Goal: Task Accomplishment & Management: Use online tool/utility

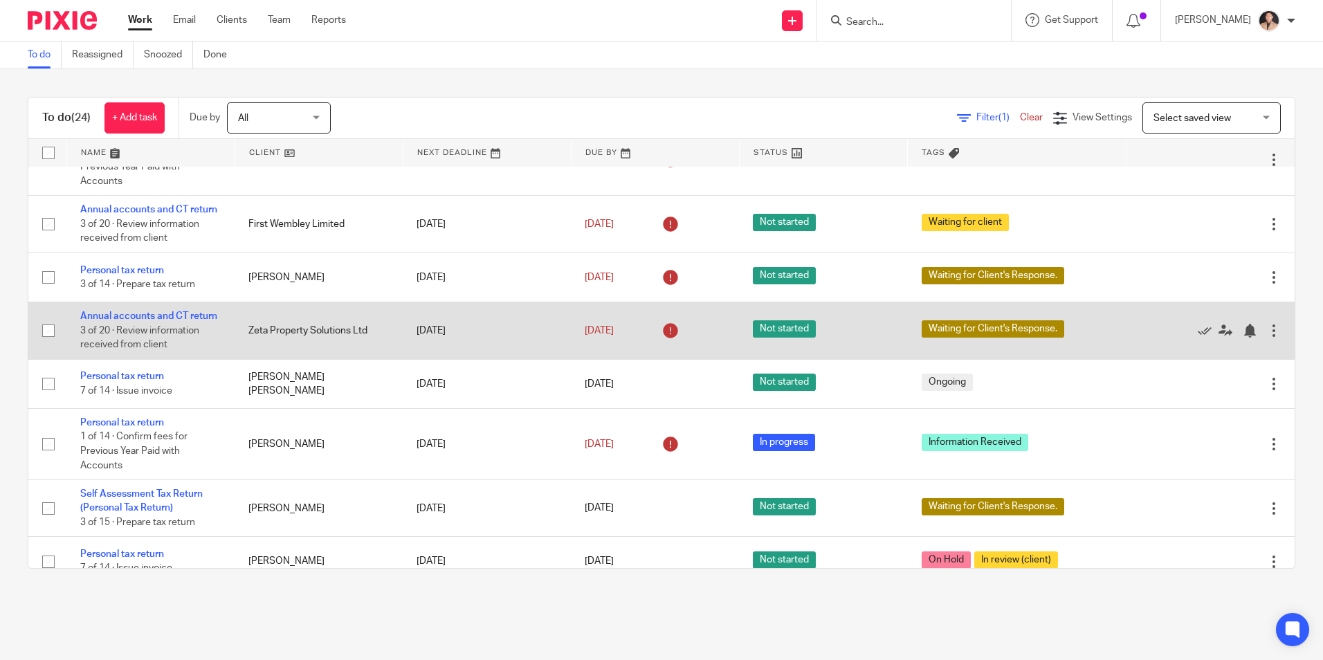
scroll to position [277, 0]
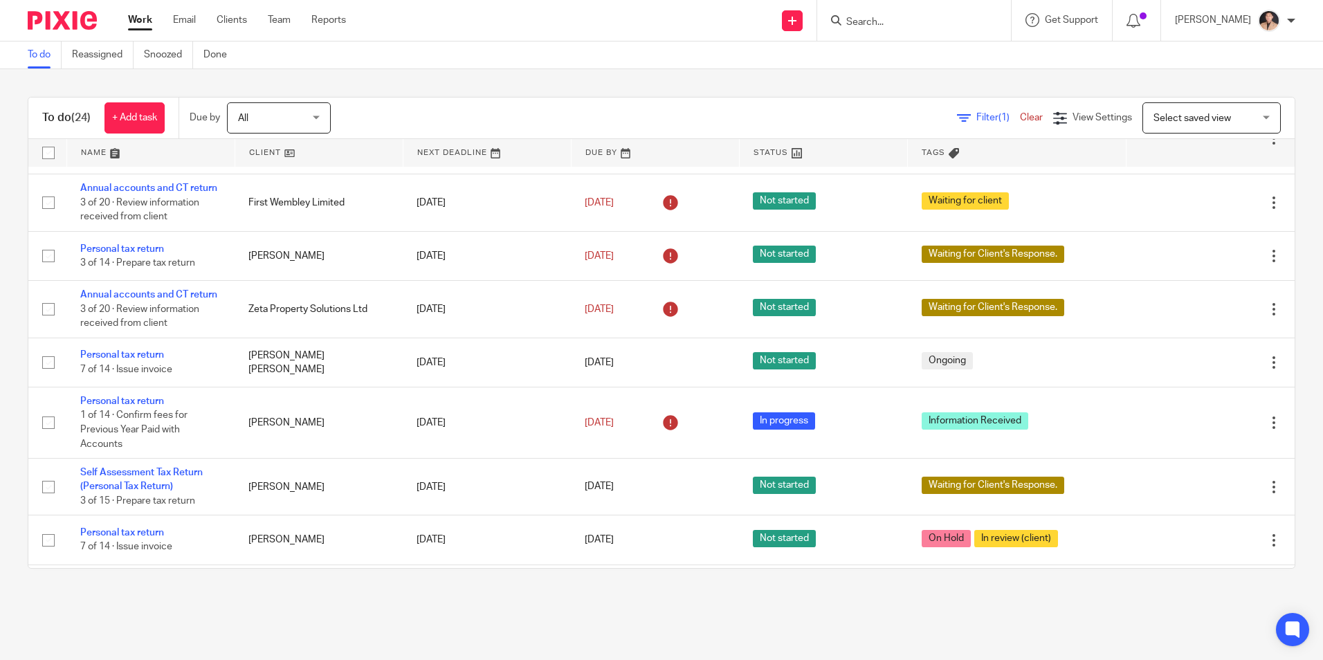
click at [907, 15] on form at bounding box center [918, 20] width 147 height 17
click at [904, 20] on input "Search" at bounding box center [907, 23] width 125 height 12
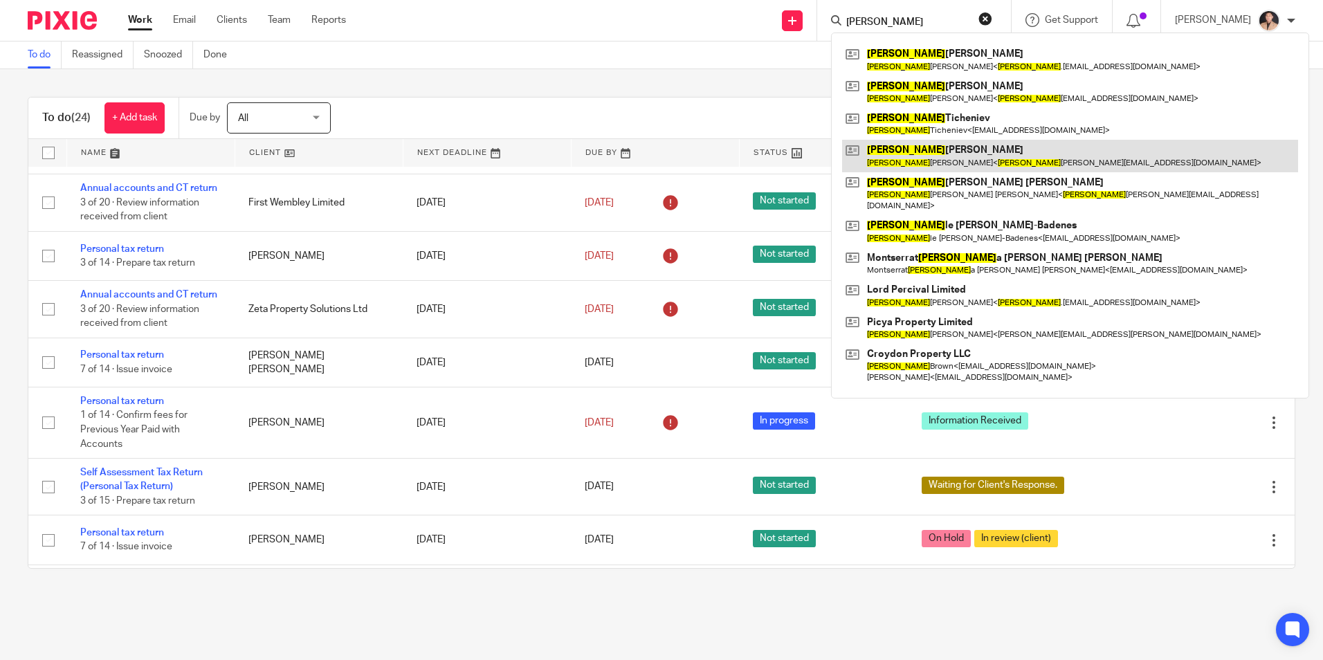
type input "daniel"
click at [951, 154] on link at bounding box center [1070, 156] width 456 height 32
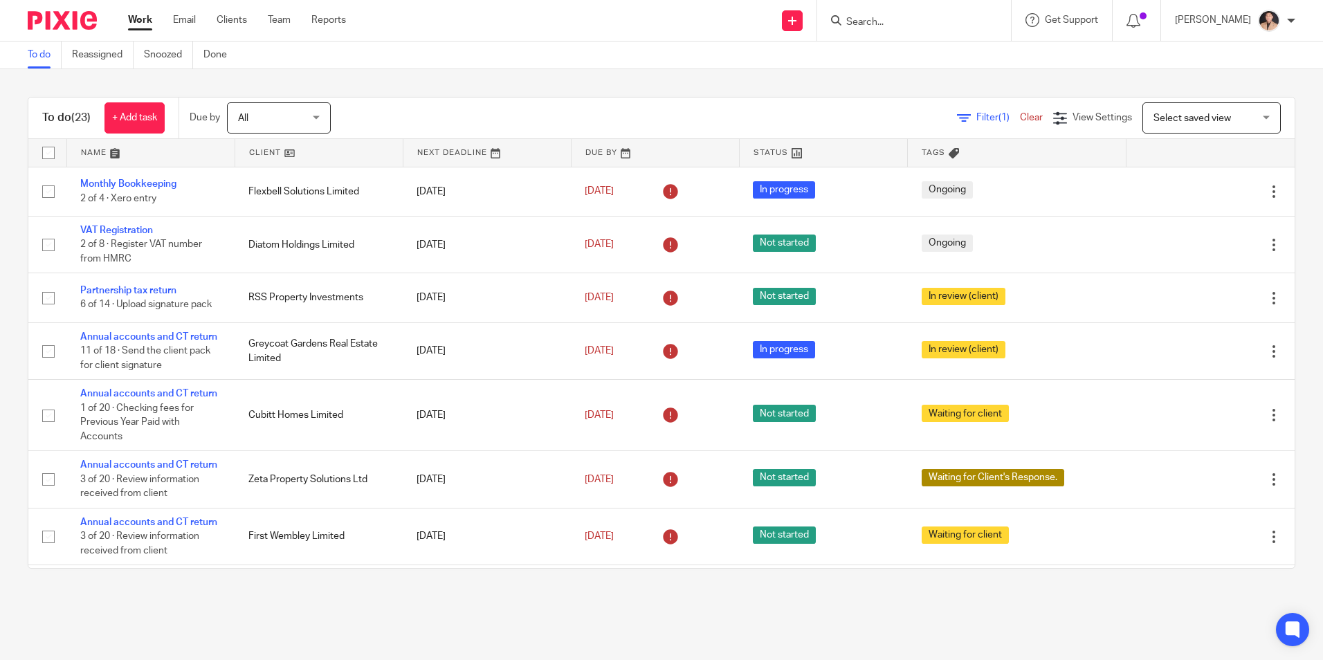
click at [875, 26] on input "Search" at bounding box center [907, 23] width 125 height 12
type input "\"
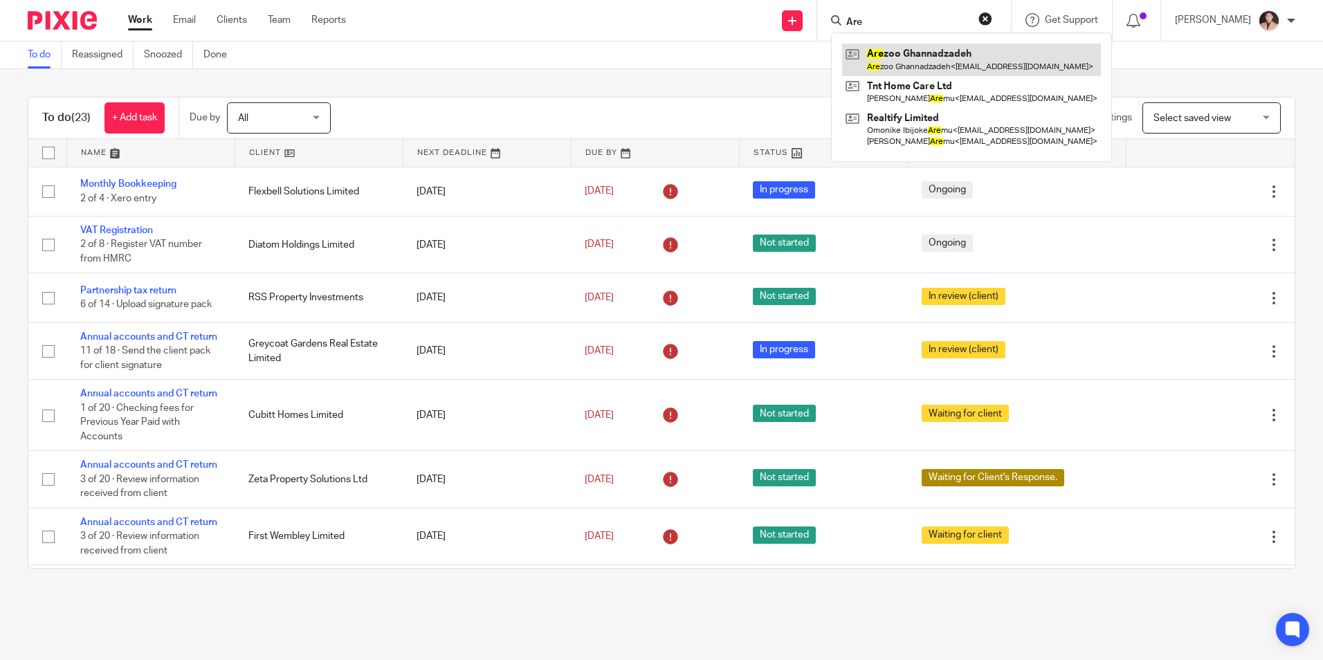
type input "Are"
click at [898, 64] on link at bounding box center [971, 60] width 259 height 32
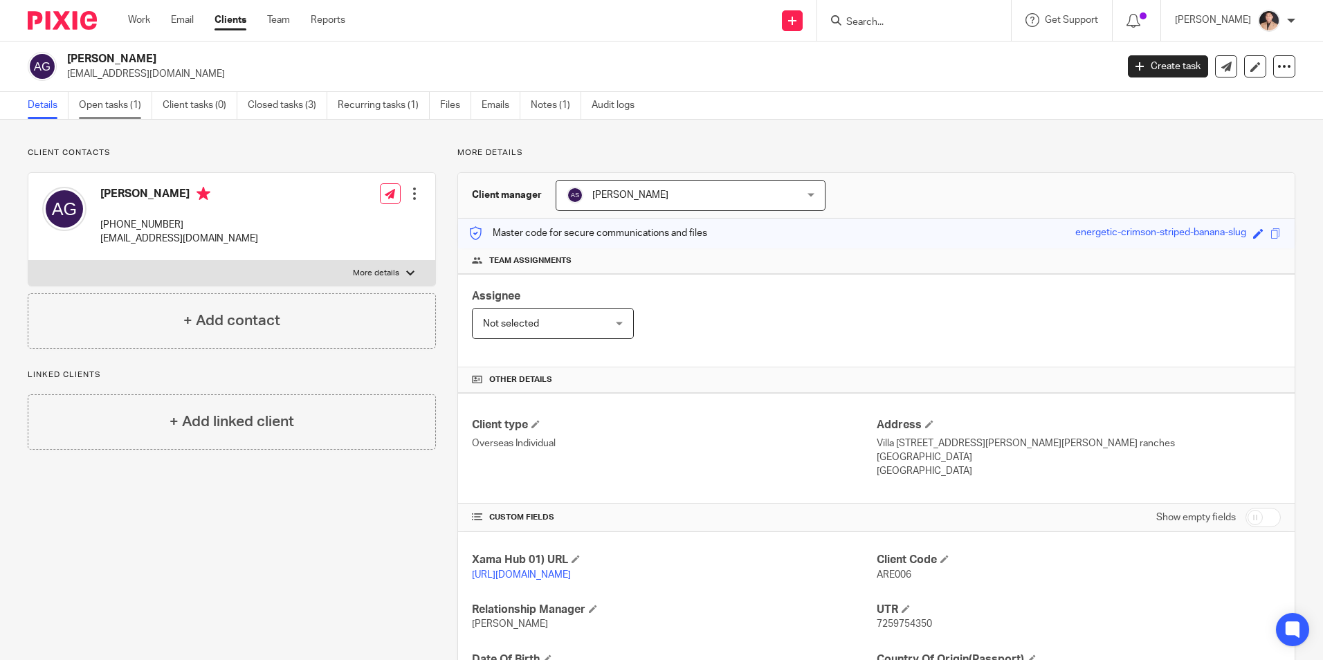
drag, startPoint x: 130, startPoint y: 111, endPoint x: 142, endPoint y: 104, distance: 13.6
click at [130, 111] on link "Open tasks (1)" at bounding box center [115, 105] width 73 height 27
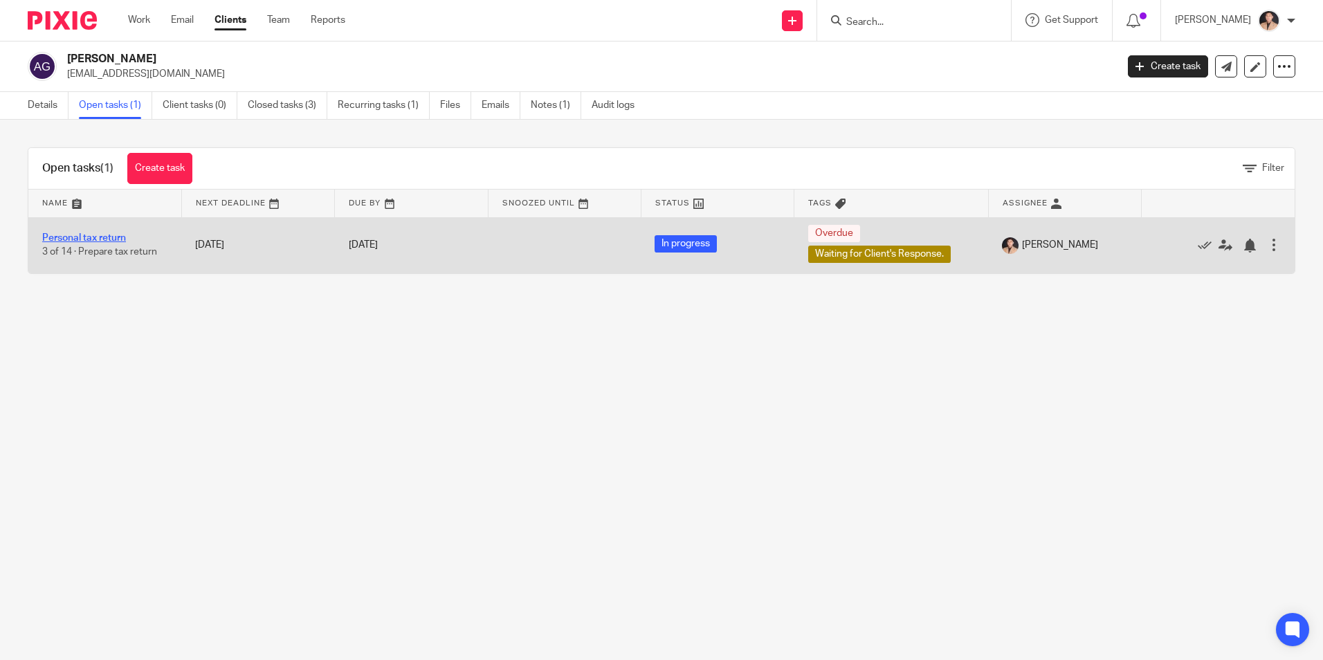
click at [95, 233] on link "Personal tax return" at bounding box center [84, 238] width 84 height 10
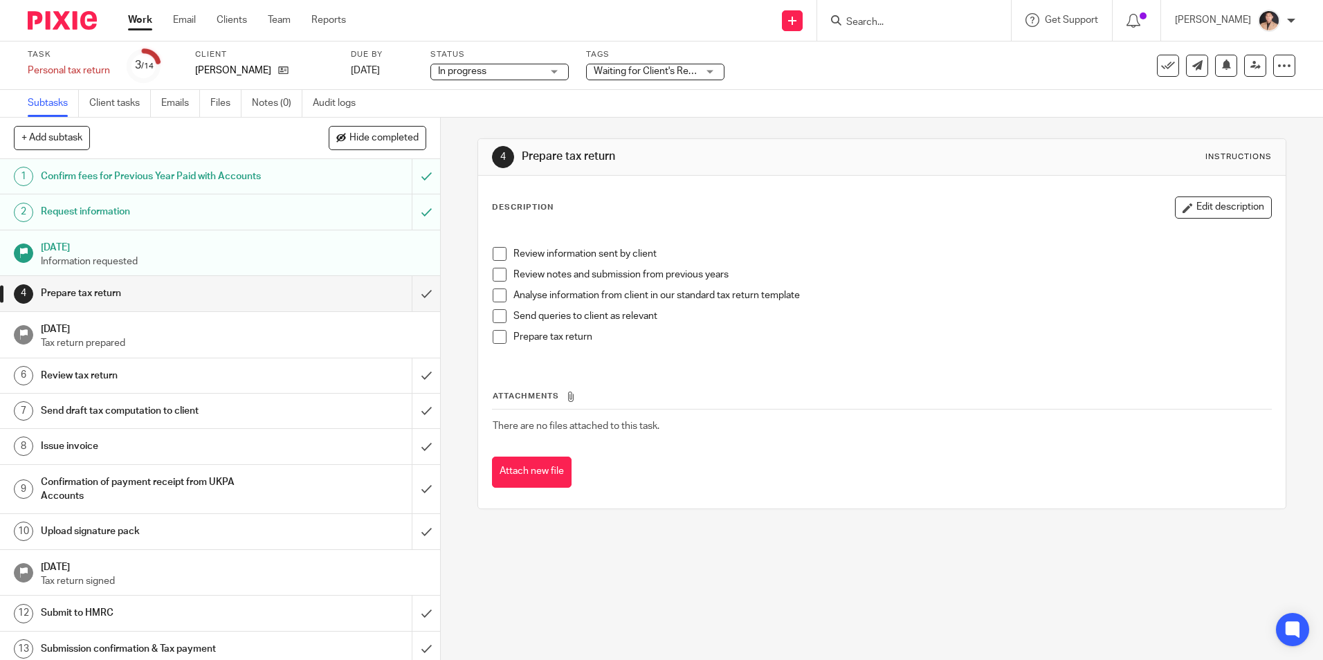
click at [1003, 319] on p "Send queries to client as relevant" at bounding box center [891, 316] width 757 height 14
click at [645, 541] on div "4 Prepare tax return Instructions Description Edit description Review informati…" at bounding box center [882, 389] width 882 height 542
click at [134, 27] on link "Work" at bounding box center [140, 20] width 24 height 14
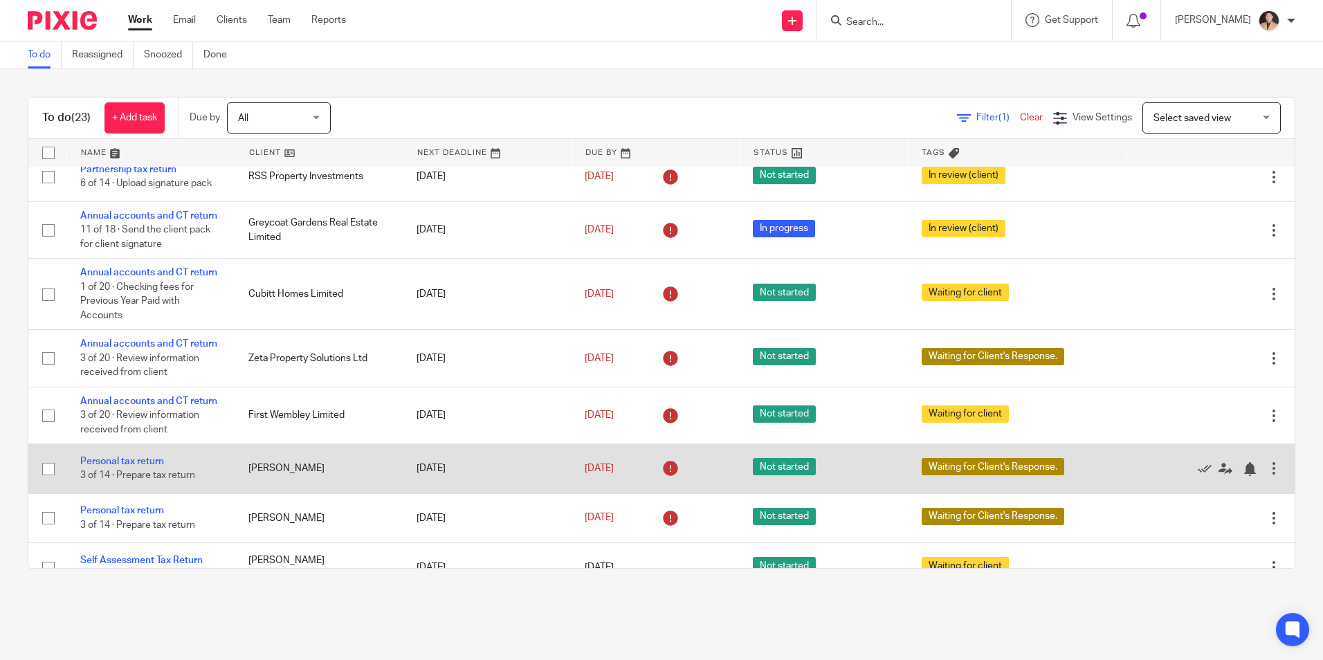
scroll to position [208, 0]
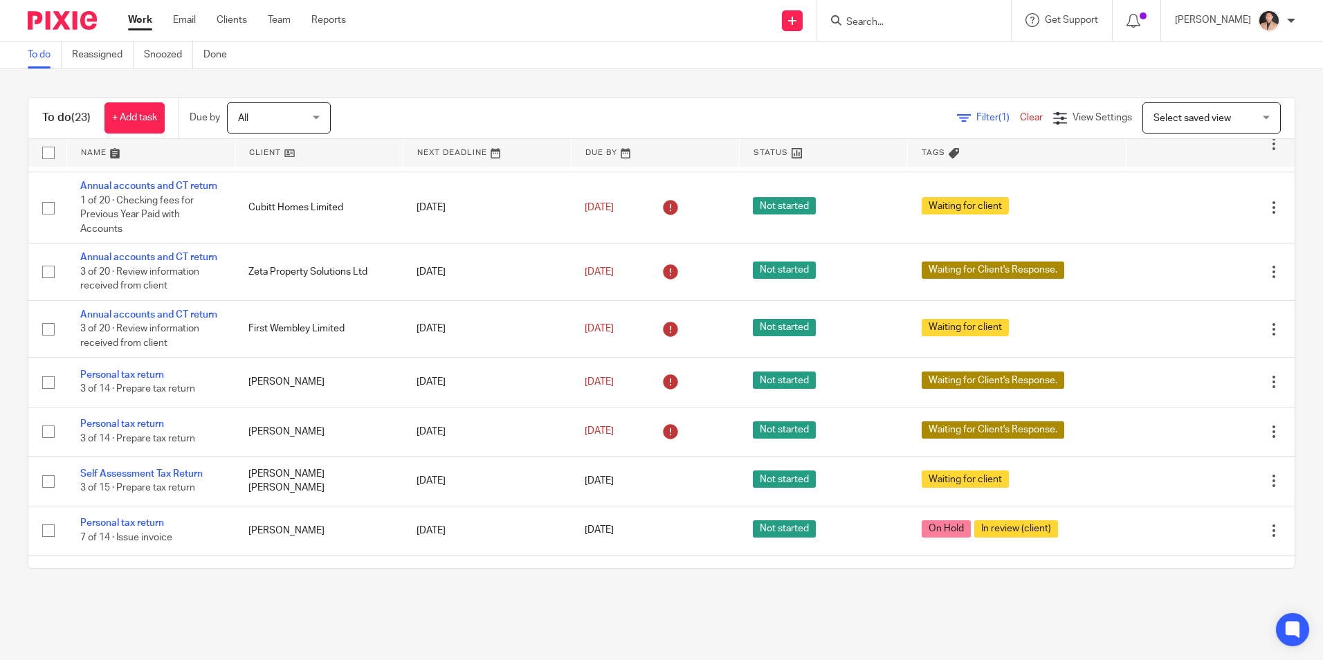
click at [1300, 322] on div "To do (23) + Add task Due by All All Today Tomorrow This week Next week This mo…" at bounding box center [661, 332] width 1323 height 527
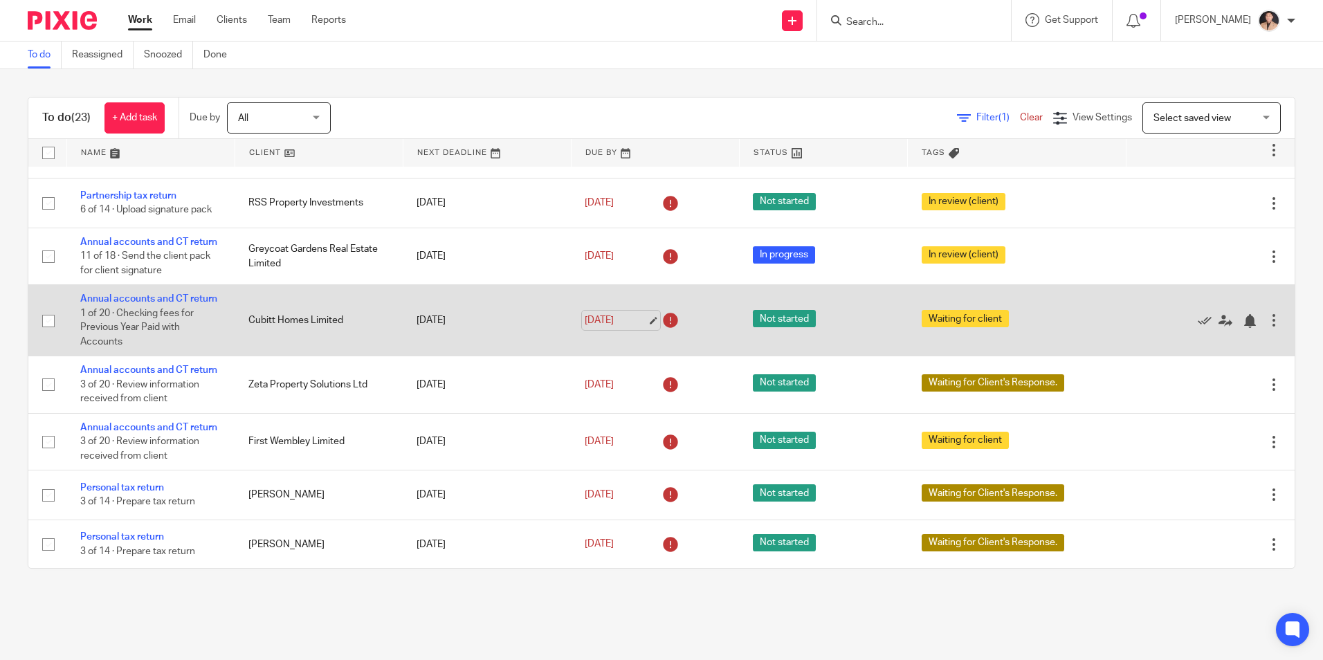
scroll to position [72, 0]
